Goal: Task Accomplishment & Management: Use online tool/utility

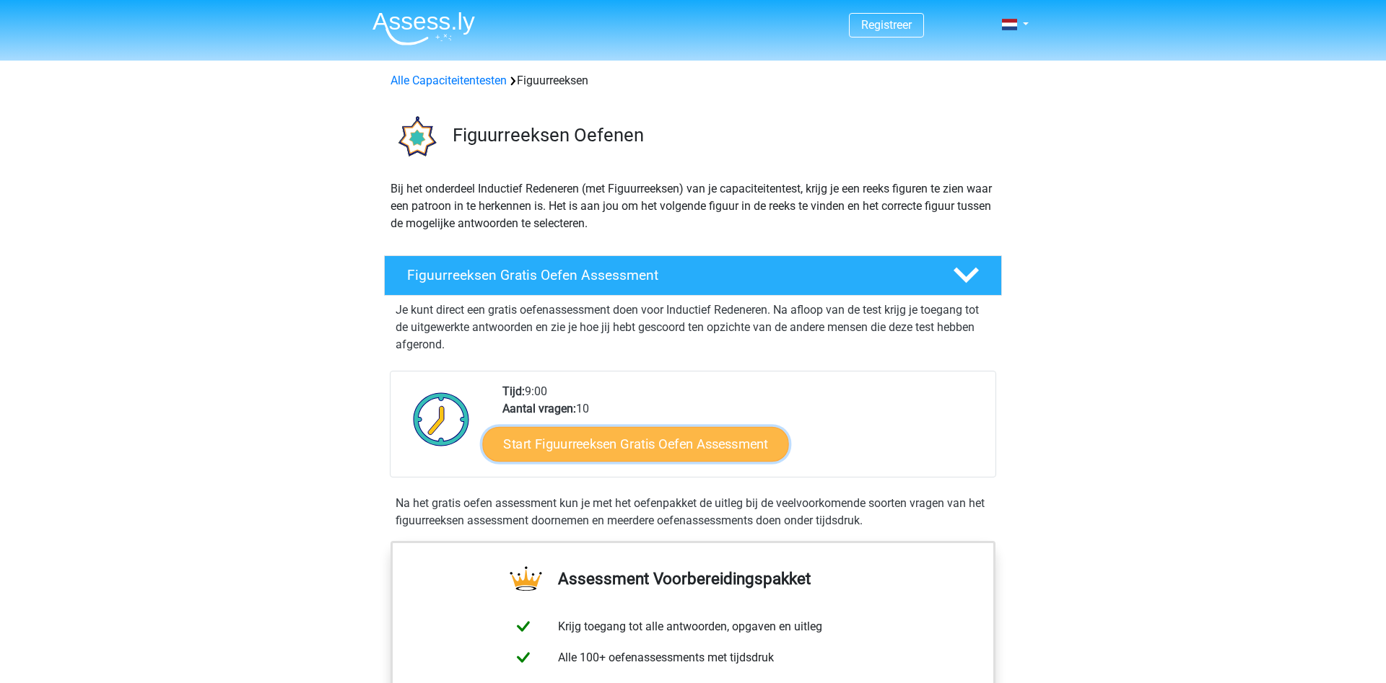
click at [605, 434] on link "Start Figuurreeksen Gratis Oefen Assessment" at bounding box center [636, 444] width 306 height 35
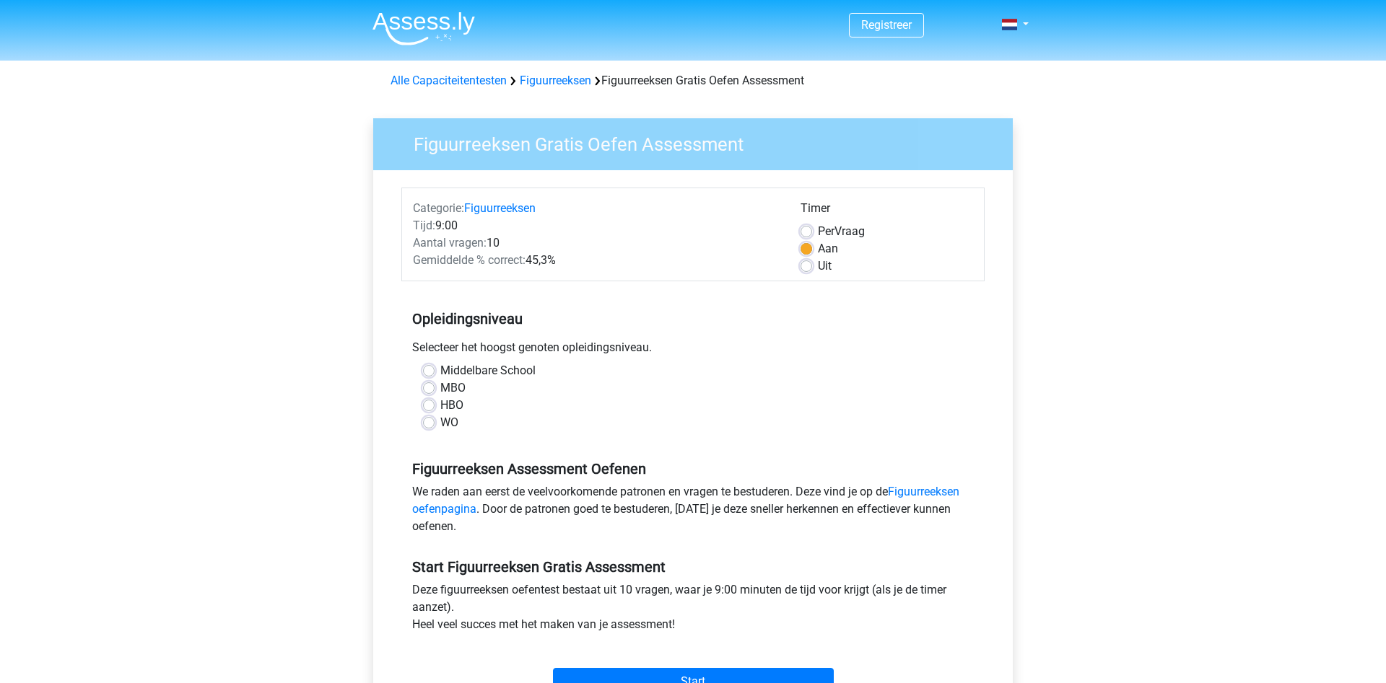
click at [437, 369] on div "Middelbare School" at bounding box center [693, 370] width 540 height 17
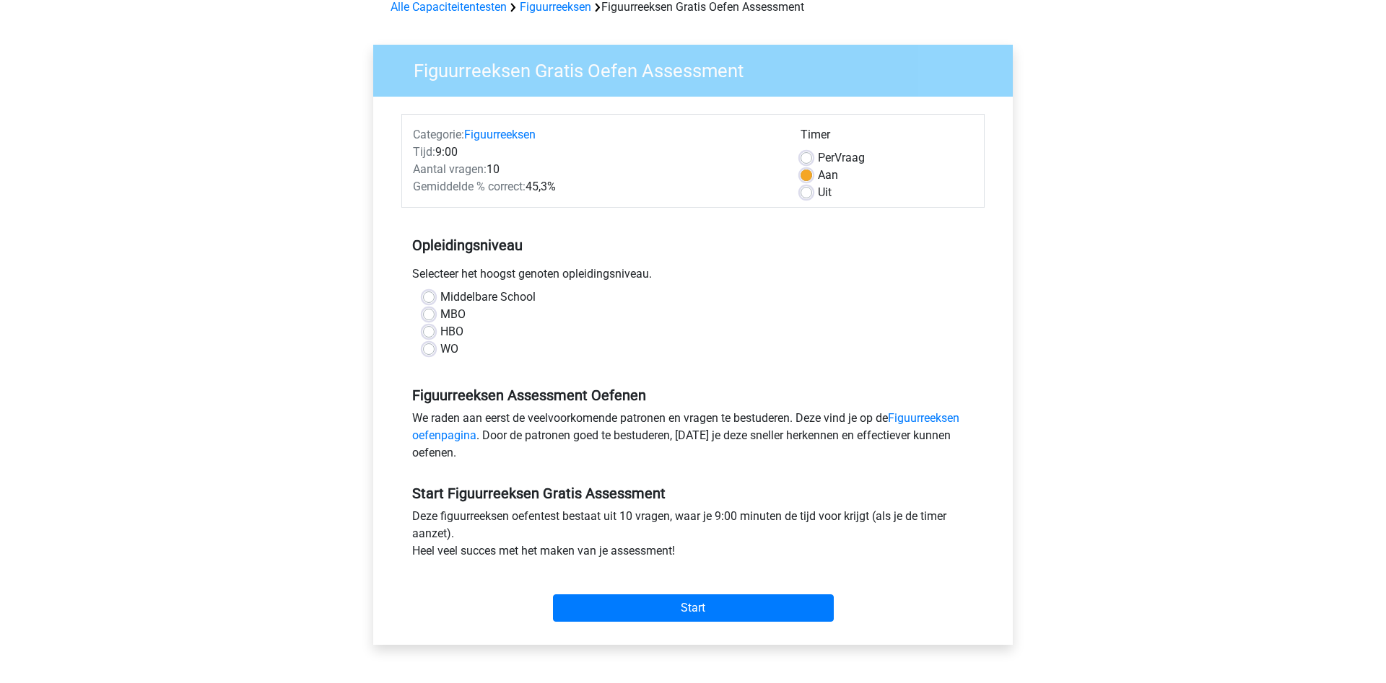
click at [440, 313] on label "MBO" at bounding box center [452, 314] width 25 height 17
click at [424, 313] on input "MBO" at bounding box center [429, 313] width 12 height 14
radio input "true"
click at [678, 610] on input "Start" at bounding box center [693, 608] width 281 height 27
